Goal: Transaction & Acquisition: Download file/media

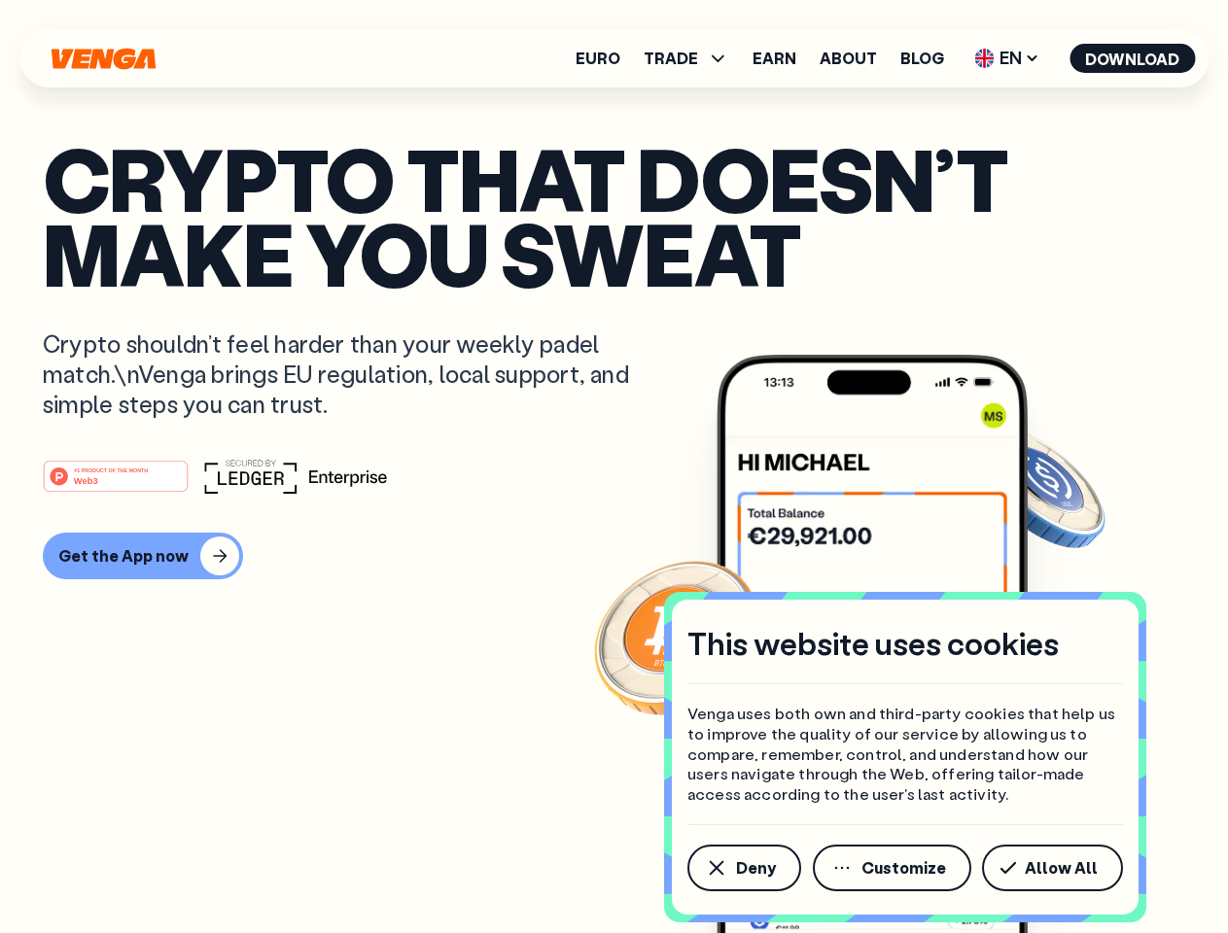
click at [613, 467] on div "#1 PRODUCT OF THE MONTH Web3" at bounding box center [614, 476] width 1142 height 35
click at [743, 868] on span "Deny" at bounding box center [756, 868] width 40 height 16
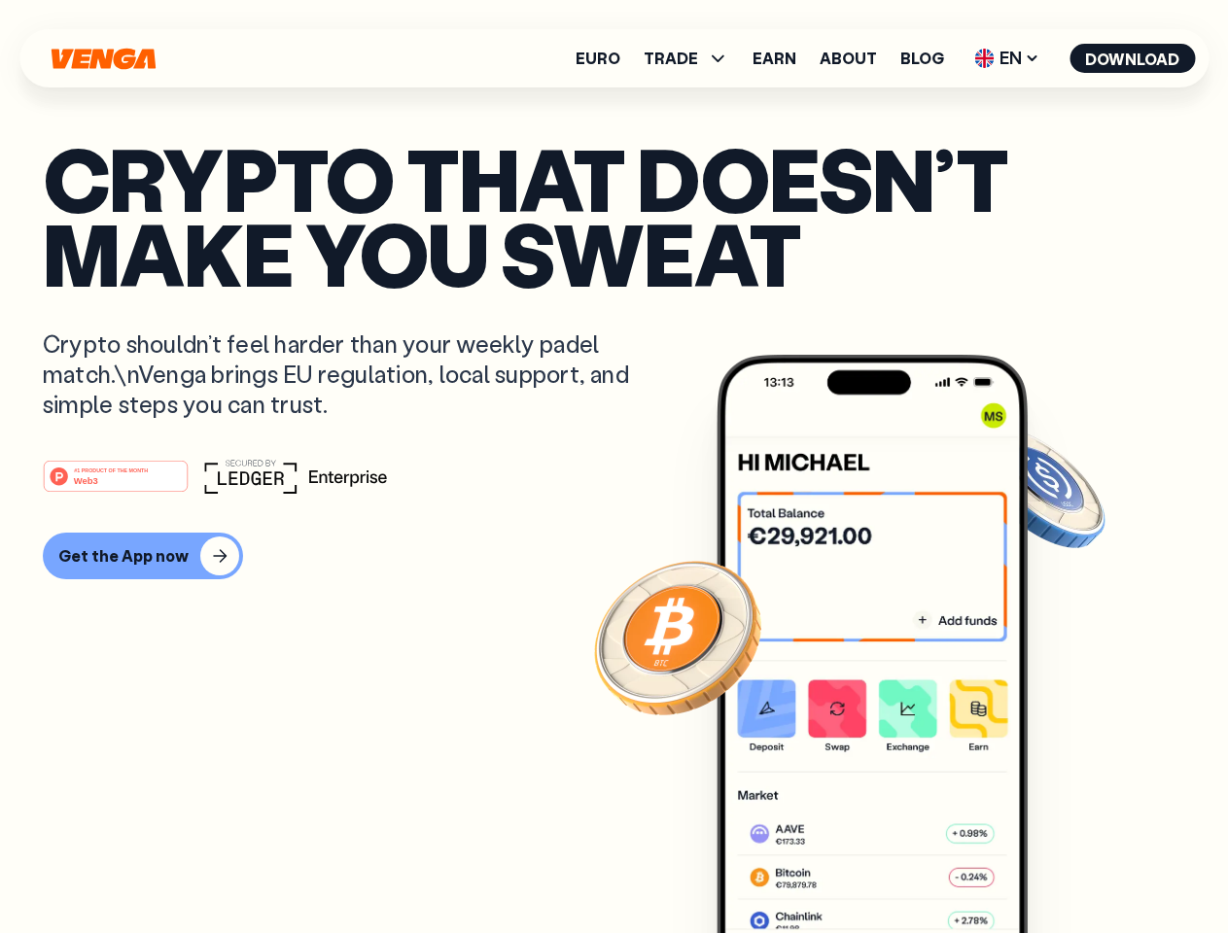
click at [893, 868] on img at bounding box center [871, 680] width 311 height 651
click at [1056, 868] on article "Crypto that doesn’t make you sweat Crypto shouldn’t feel harder than your weekl…" at bounding box center [614, 505] width 1142 height 729
click at [692, 58] on span "TRADE" at bounding box center [671, 59] width 54 height 16
click at [1007, 58] on span "EN" at bounding box center [1006, 58] width 79 height 31
click at [1133, 58] on button "Download" at bounding box center [1131, 58] width 125 height 29
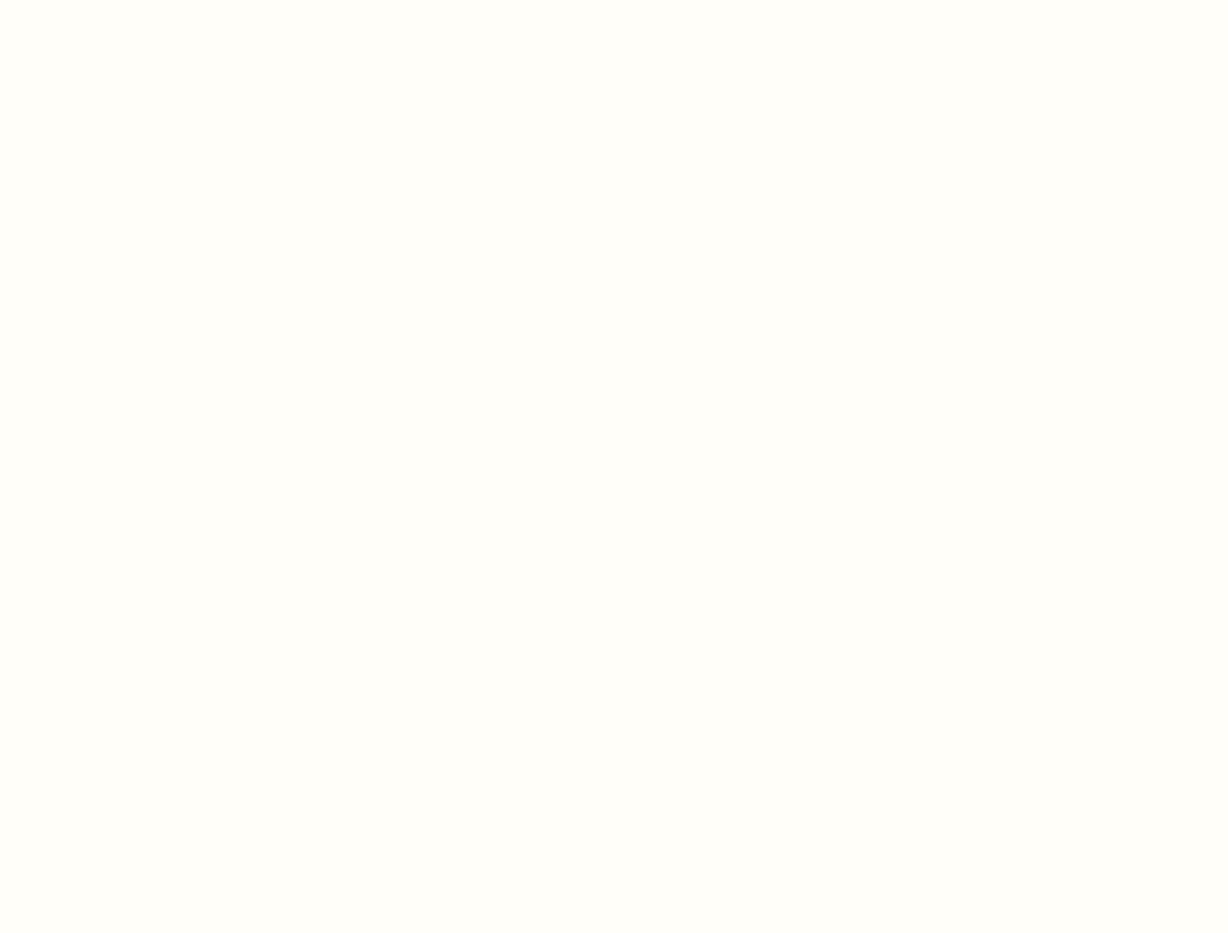
click at [140, 0] on html "This website uses cookies Venga uses both own and third-party cookies that help…" at bounding box center [614, 0] width 1228 height 0
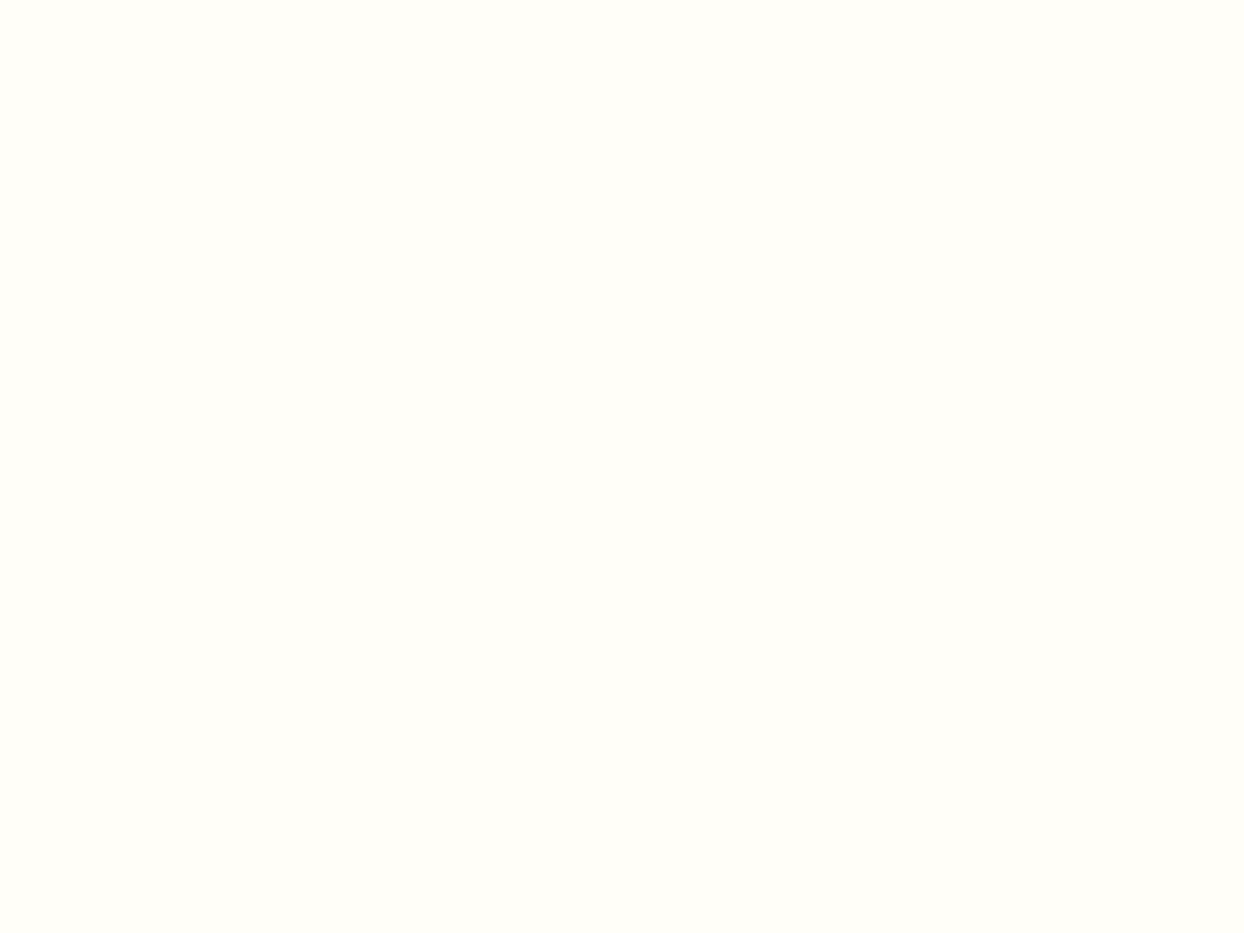
click at [119, 0] on html "This website uses cookies Venga uses both own and third-party cookies that help…" at bounding box center [622, 0] width 1244 height 0
